Goal: Task Accomplishment & Management: Manage account settings

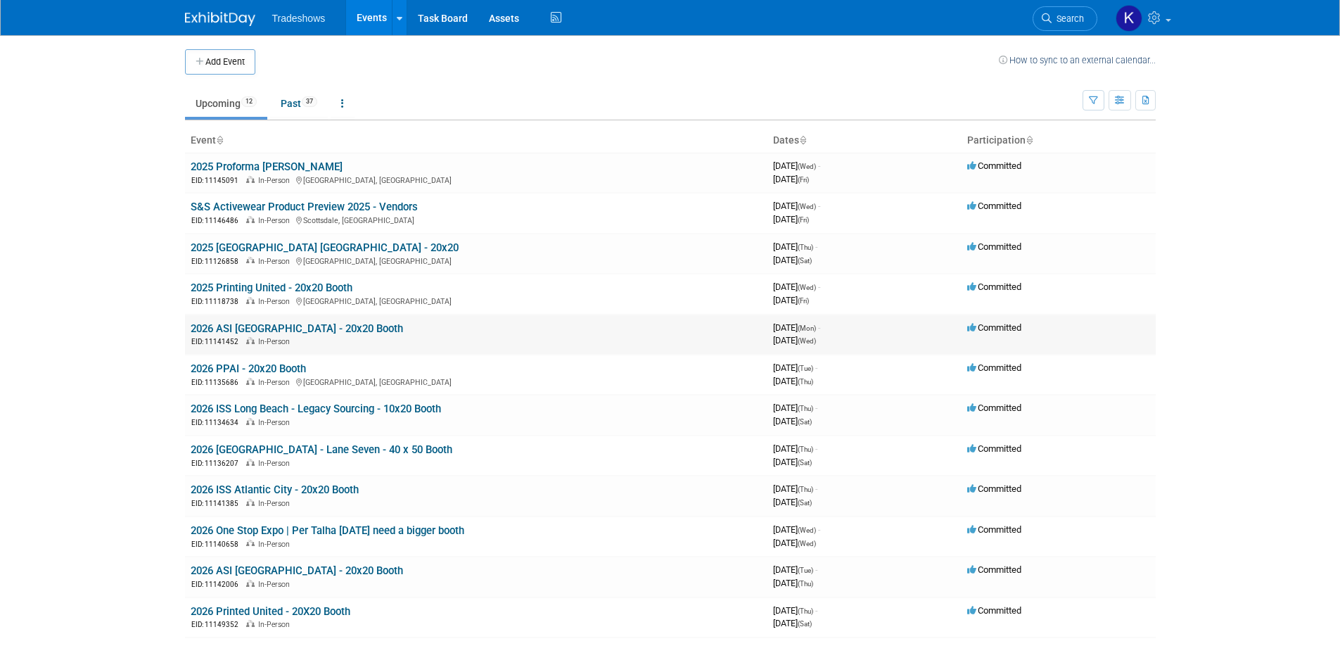
click at [262, 323] on link "2026 ASI [GEOGRAPHIC_DATA] - 20x20 Booth" at bounding box center [297, 328] width 212 height 13
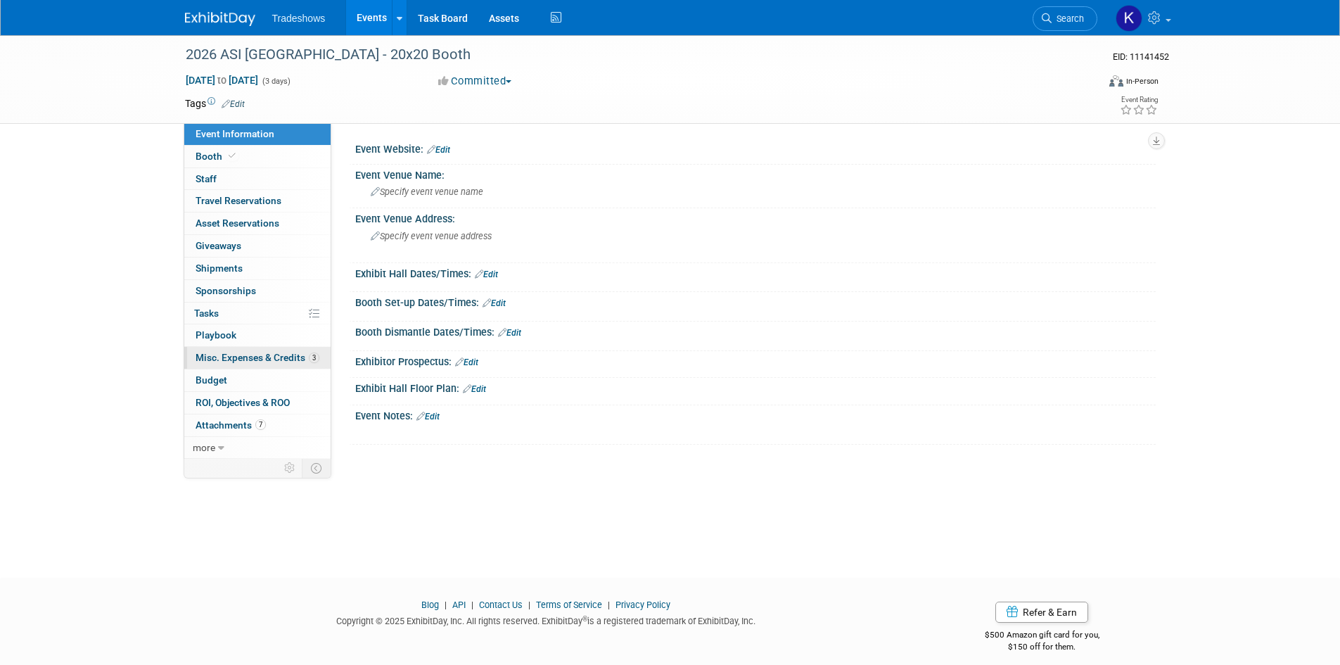
click at [247, 361] on span "Misc. Expenses & Credits 3" at bounding box center [257, 357] width 124 height 11
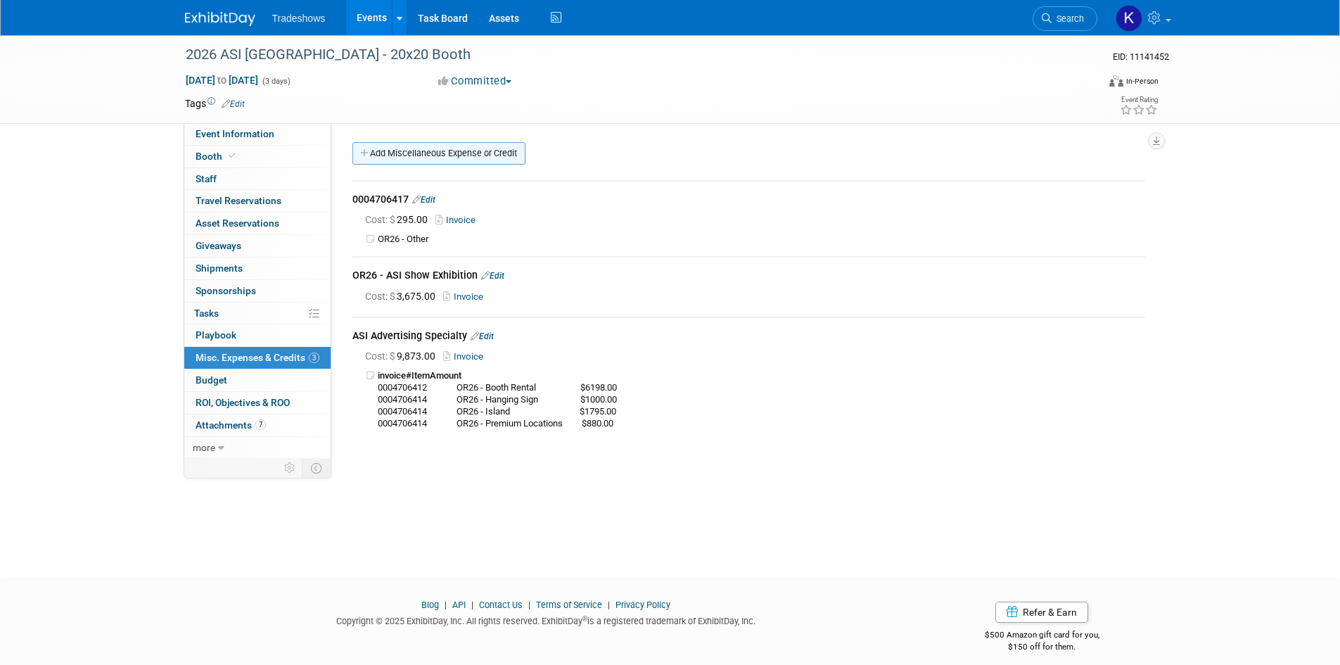
drag, startPoint x: 400, startPoint y: 155, endPoint x: 501, endPoint y: 173, distance: 102.8
click at [400, 155] on link "Add Miscellaneous Expense or Credit" at bounding box center [438, 153] width 173 height 23
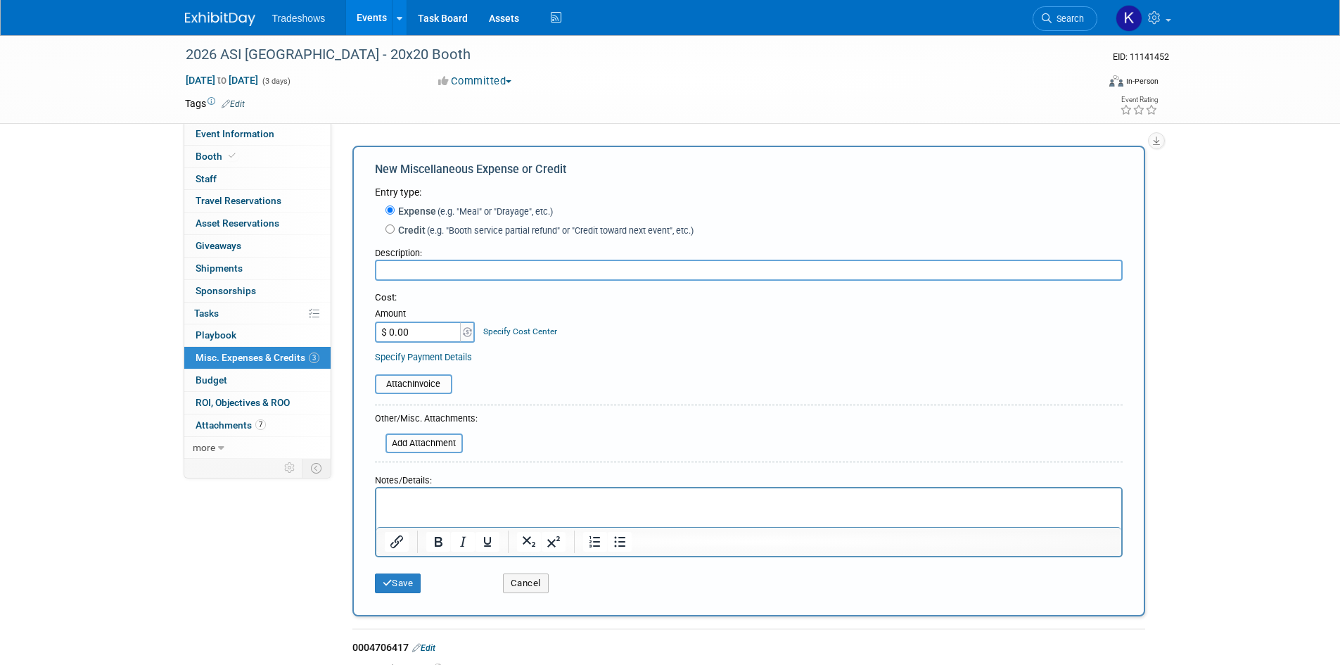
click at [421, 269] on input "text" at bounding box center [748, 269] width 747 height 21
paste input "0004589482"
type input "0004589482"
click at [436, 492] on html at bounding box center [748, 498] width 745 height 20
paste body "Rich Text Area. Press ALT-0 for help."
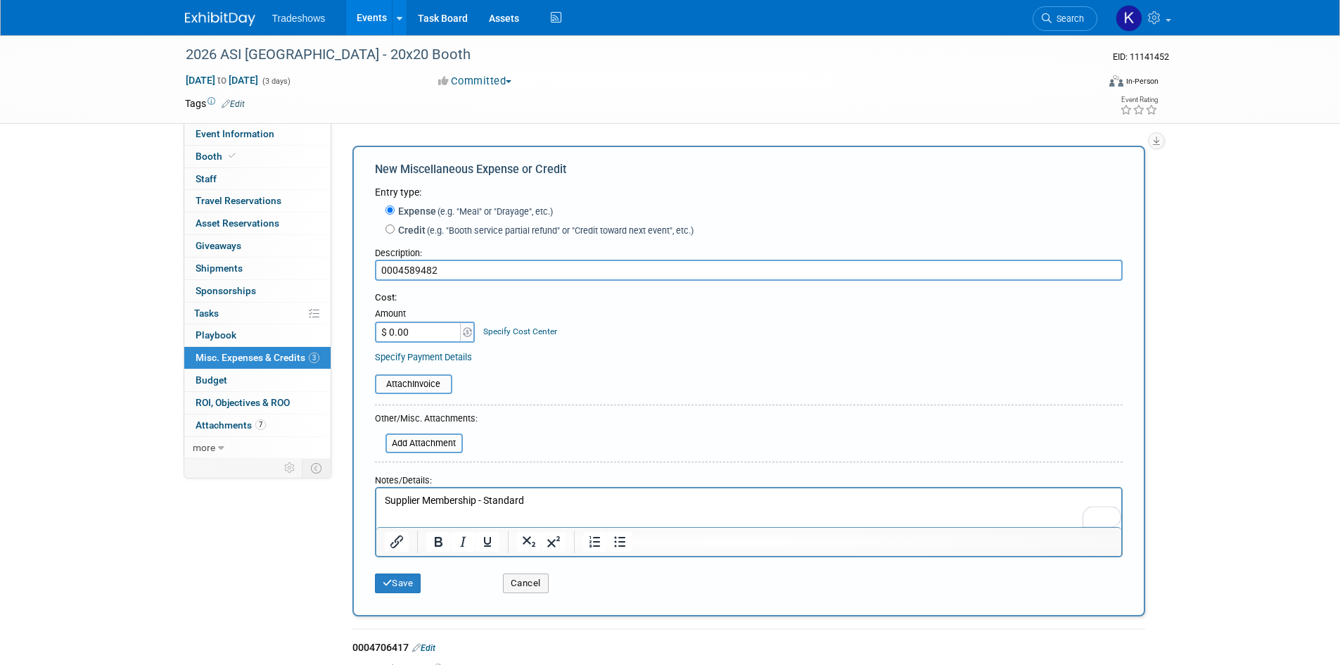
click at [468, 269] on input "0004589482" at bounding box center [748, 269] width 747 height 21
type input "0004589482"
click at [413, 323] on input "$ 0.00" at bounding box center [419, 331] width 88 height 21
type input "$ 218.91"
click at [443, 386] on input "file" at bounding box center [366, 384] width 167 height 17
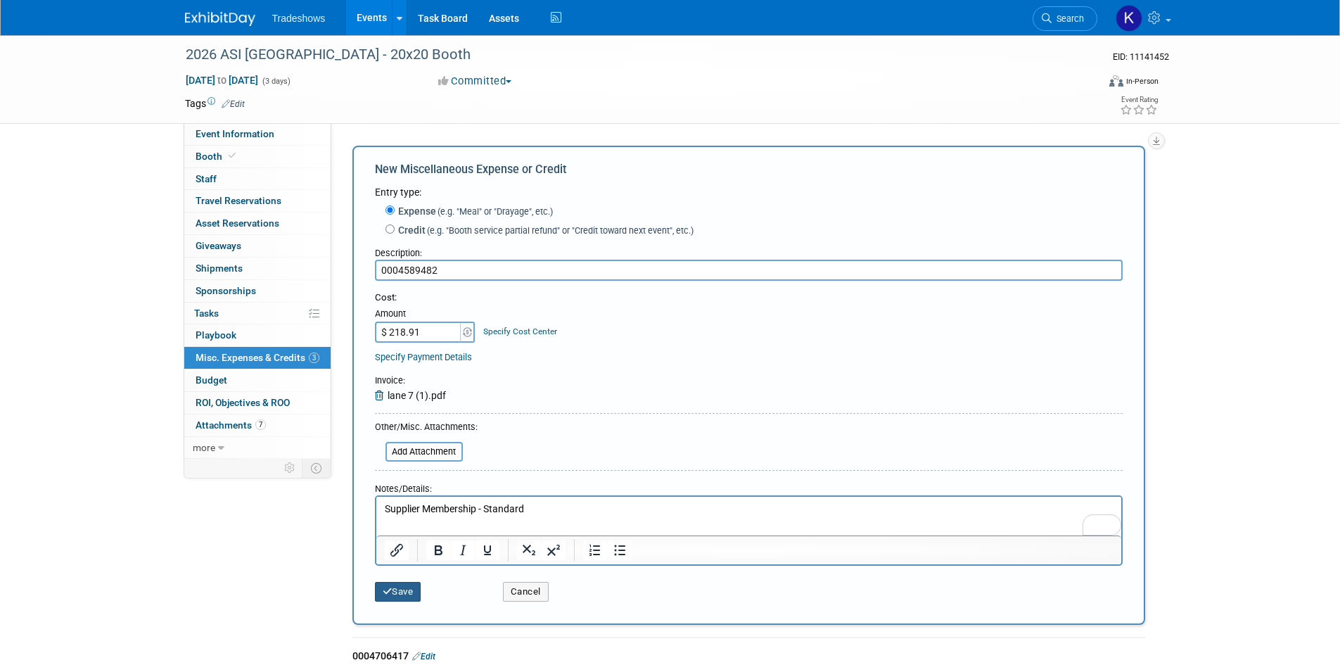
click at [409, 598] on button "Save" at bounding box center [398, 592] width 46 height 20
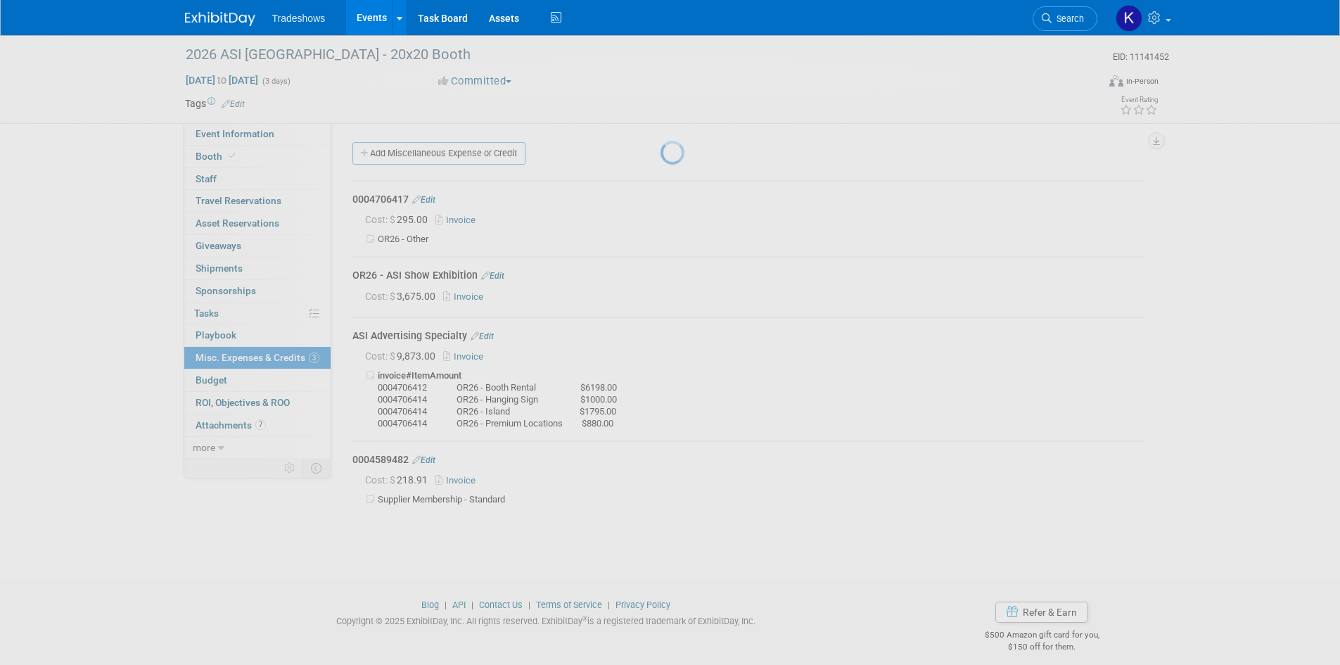
scroll to position [11, 0]
